Goal: Task Accomplishment & Management: Manage account settings

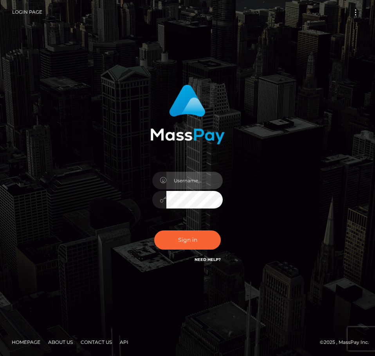
click at [177, 183] on input "text" at bounding box center [194, 181] width 56 height 18
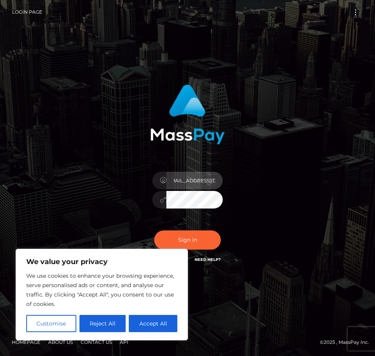
scroll to position [0, 13]
type input "[EMAIL_ADDRESS][DOMAIN_NAME]"
click at [154, 231] on button "Sign in" at bounding box center [187, 240] width 67 height 19
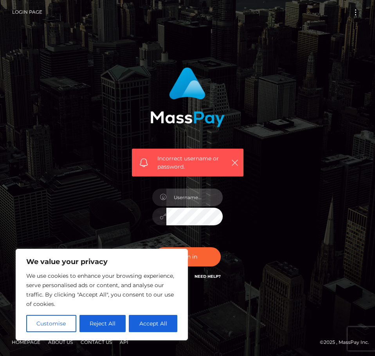
click at [183, 201] on input "text" at bounding box center [194, 198] width 56 height 18
type input "[EMAIL_ADDRESS][DOMAIN_NAME]"
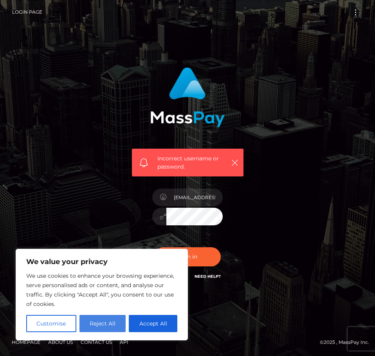
click at [107, 322] on button "Reject All" at bounding box center [103, 323] width 47 height 17
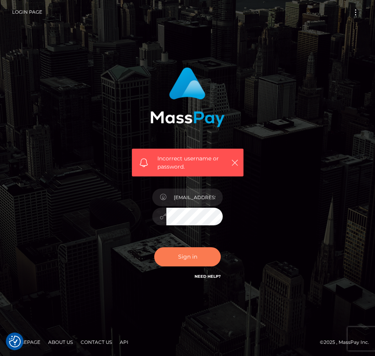
click at [192, 257] on button "Sign in" at bounding box center [187, 257] width 67 height 19
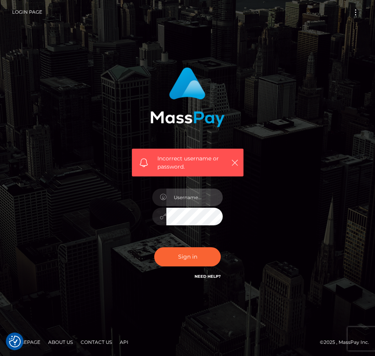
click at [191, 198] on input "text" at bounding box center [194, 198] width 56 height 18
type input "[EMAIL_ADDRESS][DOMAIN_NAME]"
click at [184, 246] on div "Sign in Need Help?" at bounding box center [187, 260] width 82 height 35
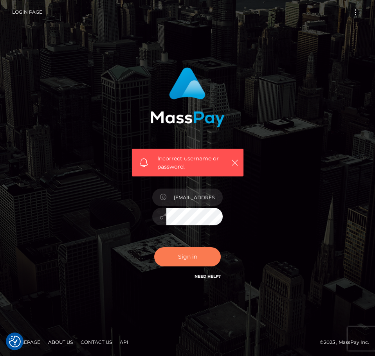
click at [184, 251] on button "Sign in" at bounding box center [187, 257] width 67 height 19
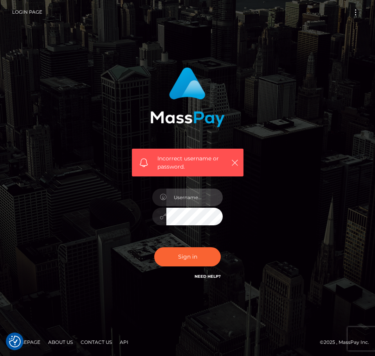
click at [198, 203] on input "text" at bounding box center [194, 198] width 56 height 18
type input "[EMAIL_ADDRESS][DOMAIN_NAME]"
click at [154, 248] on button "Sign in" at bounding box center [187, 257] width 67 height 19
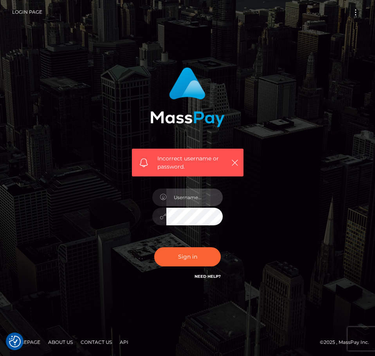
click at [192, 192] on input "text" at bounding box center [194, 198] width 56 height 18
type input "[EMAIL_ADDRESS][DOMAIN_NAME]"
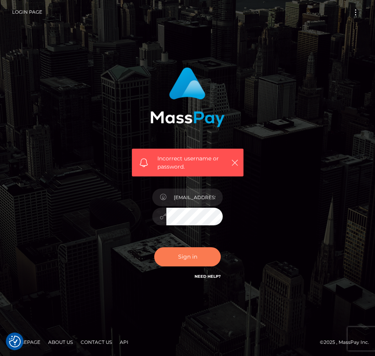
click at [196, 249] on button "Sign in" at bounding box center [187, 257] width 67 height 19
click at [180, 178] on div "Incorrect username or password." at bounding box center [187, 174] width 123 height 226
click at [191, 164] on span "Incorrect username or password." at bounding box center [192, 163] width 70 height 16
click at [206, 277] on link "Need Help?" at bounding box center [208, 276] width 26 height 5
click at [169, 96] on img at bounding box center [187, 97] width 74 height 60
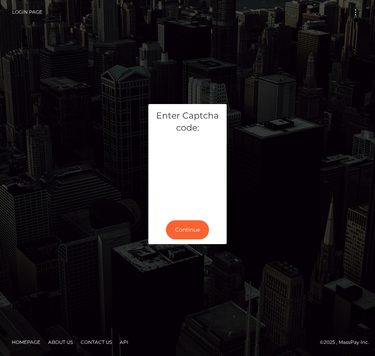
click at [20, 9] on link "Login Page" at bounding box center [27, 12] width 30 height 16
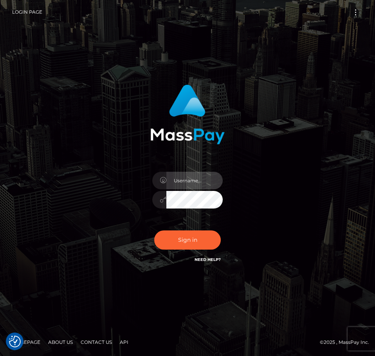
click at [189, 183] on input "text" at bounding box center [194, 181] width 56 height 18
type input "[EMAIL_ADDRESS][DOMAIN_NAME]"
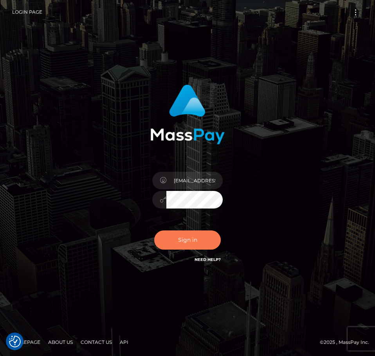
click at [193, 244] on button "Sign in" at bounding box center [187, 240] width 67 height 19
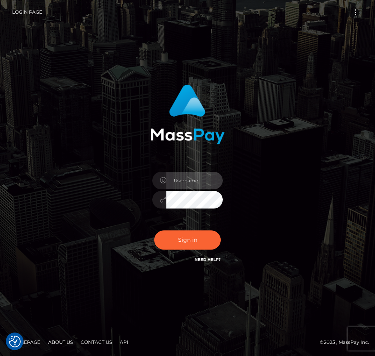
click at [195, 183] on input "text" at bounding box center [194, 181] width 56 height 18
type input "parmisace@gmail.com"
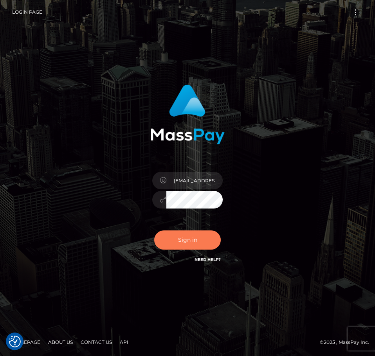
click at [210, 246] on button "Sign in" at bounding box center [187, 240] width 67 height 19
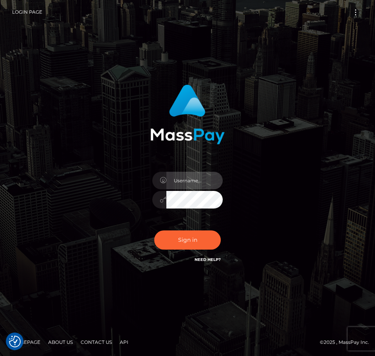
click at [185, 183] on input "text" at bounding box center [194, 181] width 56 height 18
type input "parmisace@gmail.com"
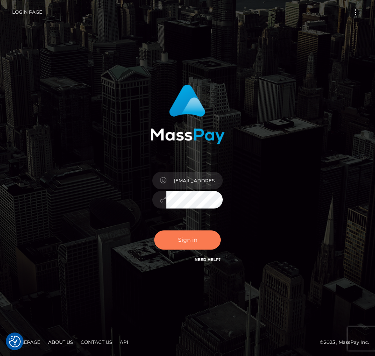
click at [204, 246] on button "Sign in" at bounding box center [187, 240] width 67 height 19
